Goal: Go to known website: Go to known website

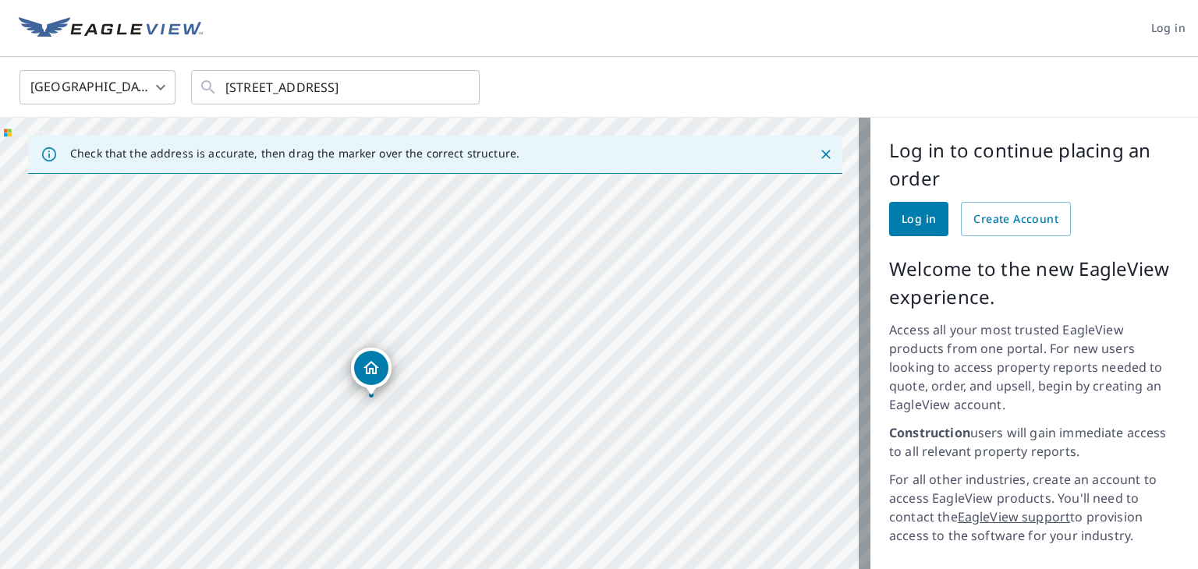
click at [534, 381] on div "28 Hidden Rd Dracut, MA 01826" at bounding box center [435, 420] width 870 height 604
drag, startPoint x: 543, startPoint y: 394, endPoint x: 571, endPoint y: 370, distance: 36.5
click at [571, 370] on div "28 Hidden Rd Dracut, MA 01826" at bounding box center [435, 420] width 870 height 604
drag, startPoint x: 611, startPoint y: 331, endPoint x: 569, endPoint y: 338, distance: 43.3
click at [569, 338] on div "28 Hidden Rd Dracut, MA 01826" at bounding box center [435, 420] width 870 height 604
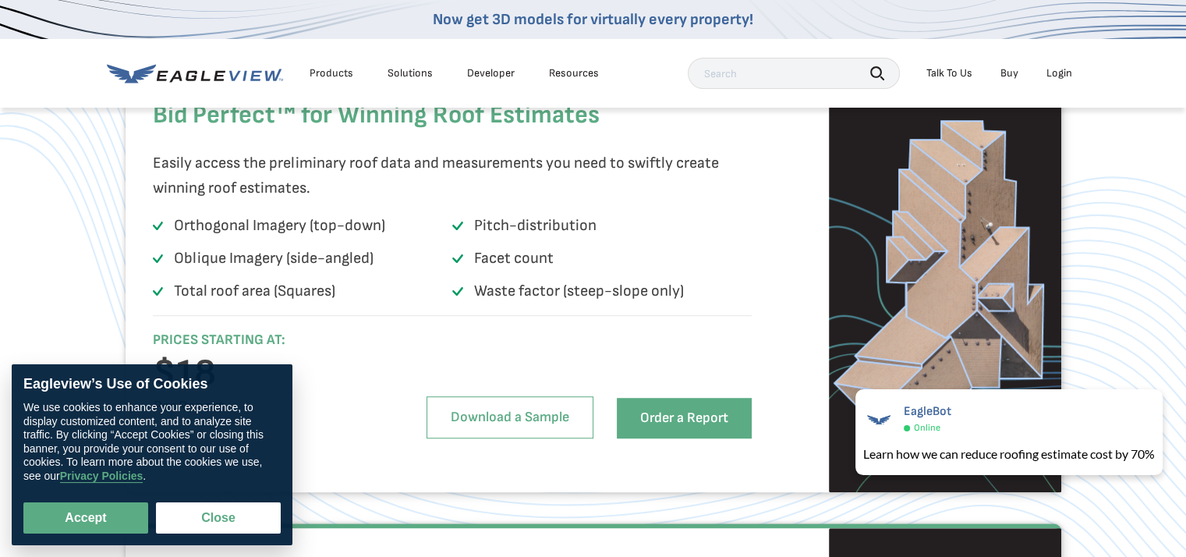
scroll to position [780, 0]
